Goal: Task Accomplishment & Management: Complete application form

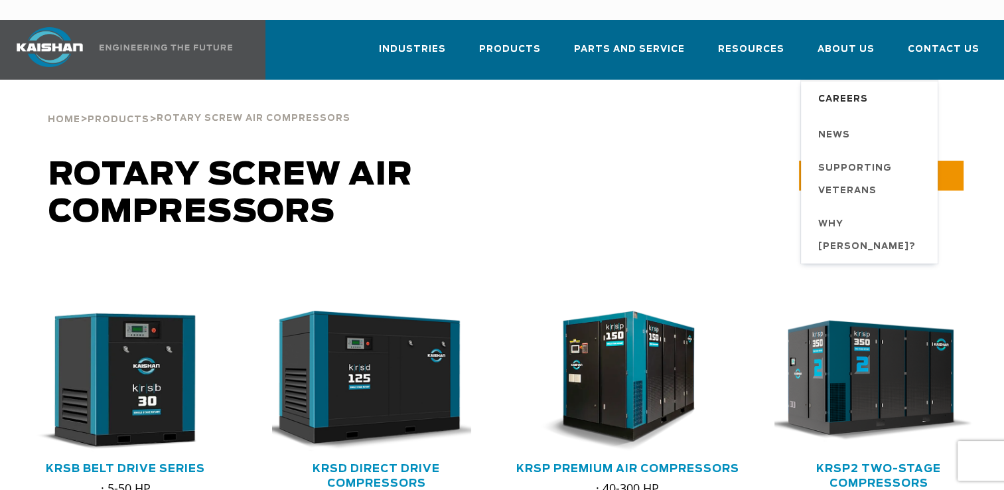
click at [839, 88] on span "Careers" at bounding box center [843, 99] width 50 height 23
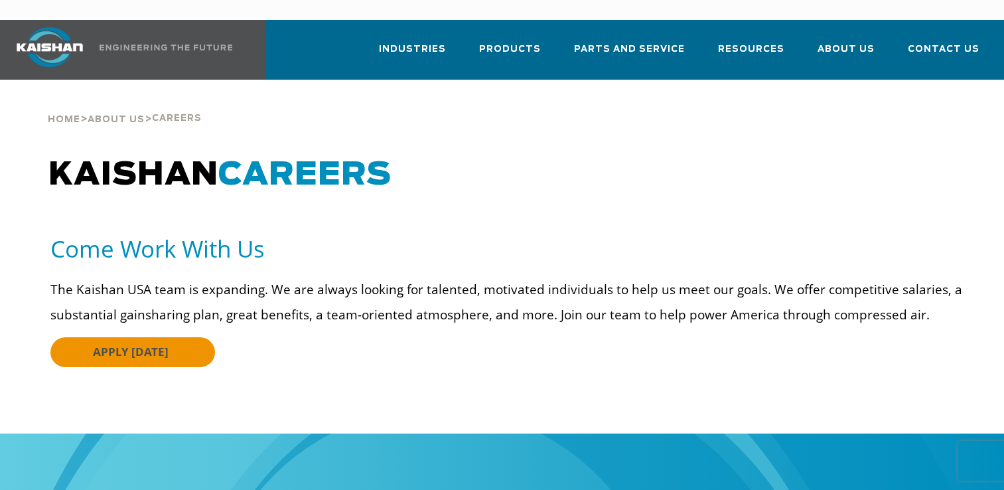
click at [138, 344] on span "APPLY TODAY" at bounding box center [131, 351] width 76 height 15
